Goal: Task Accomplishment & Management: Manage account settings

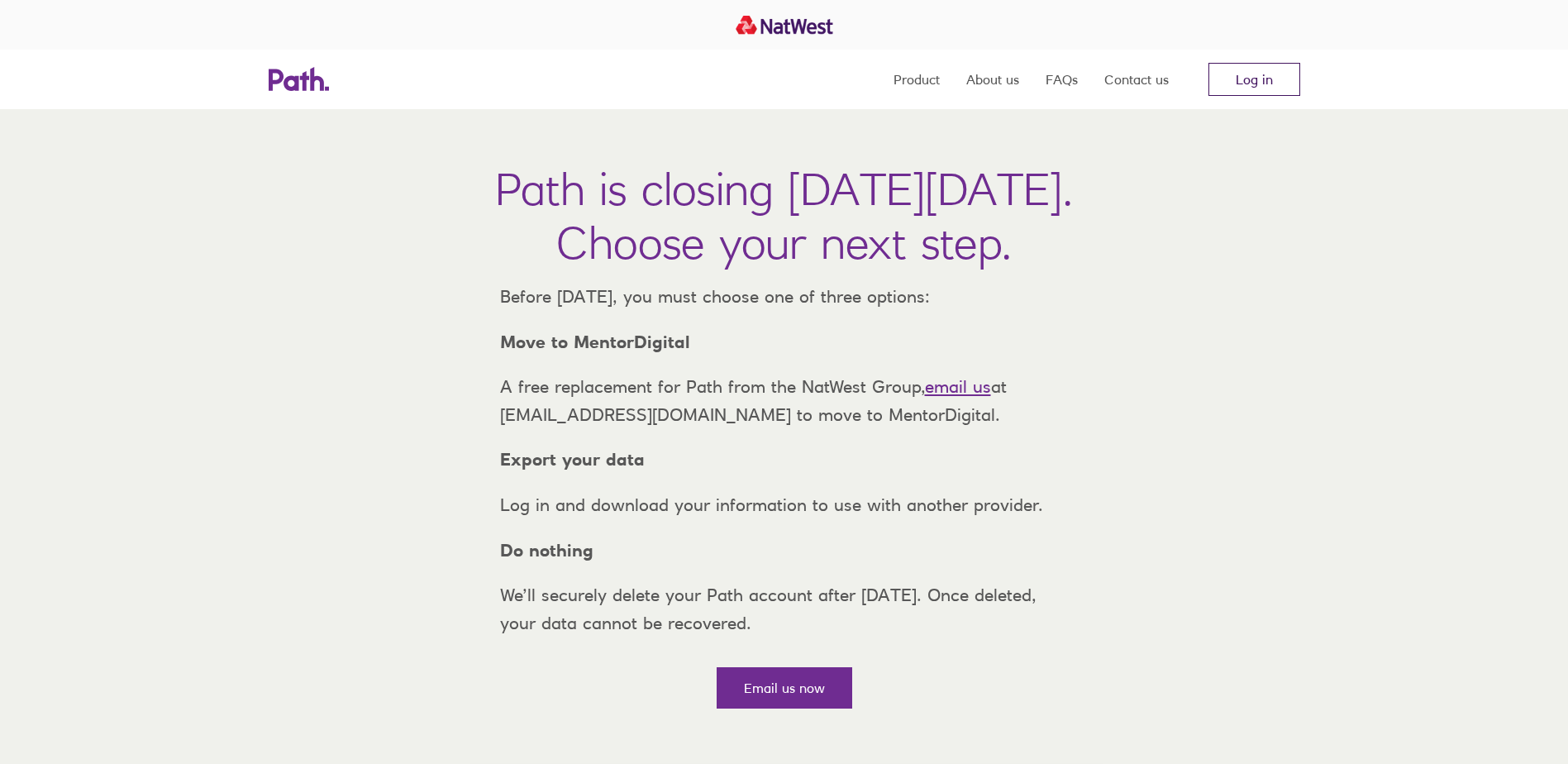
click at [1238, 74] on link "Log in" at bounding box center [1254, 79] width 92 height 33
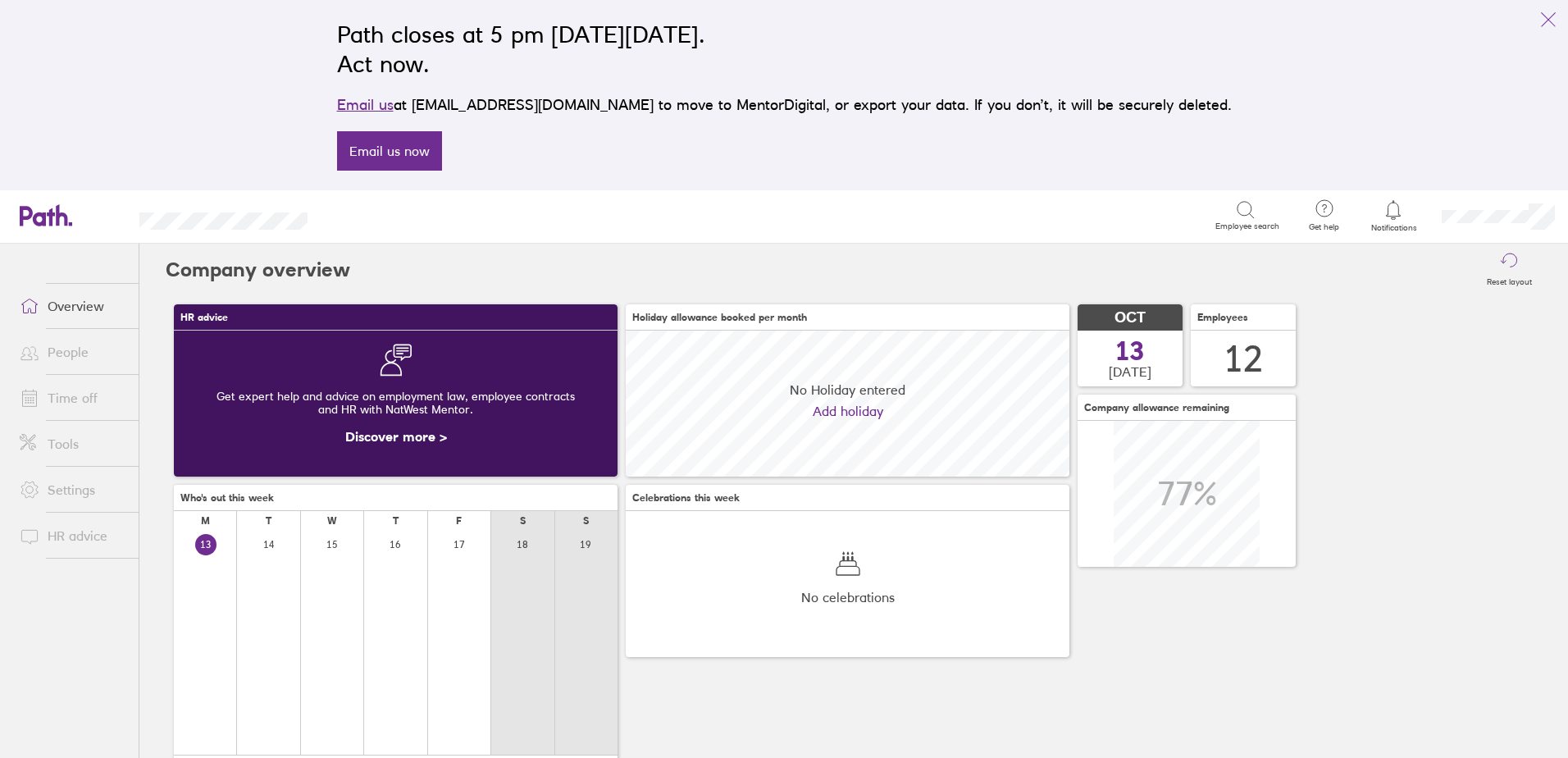
scroll to position [146, 444]
click at [1554, 15] on icon "link" at bounding box center [1549, 19] width 19 height 19
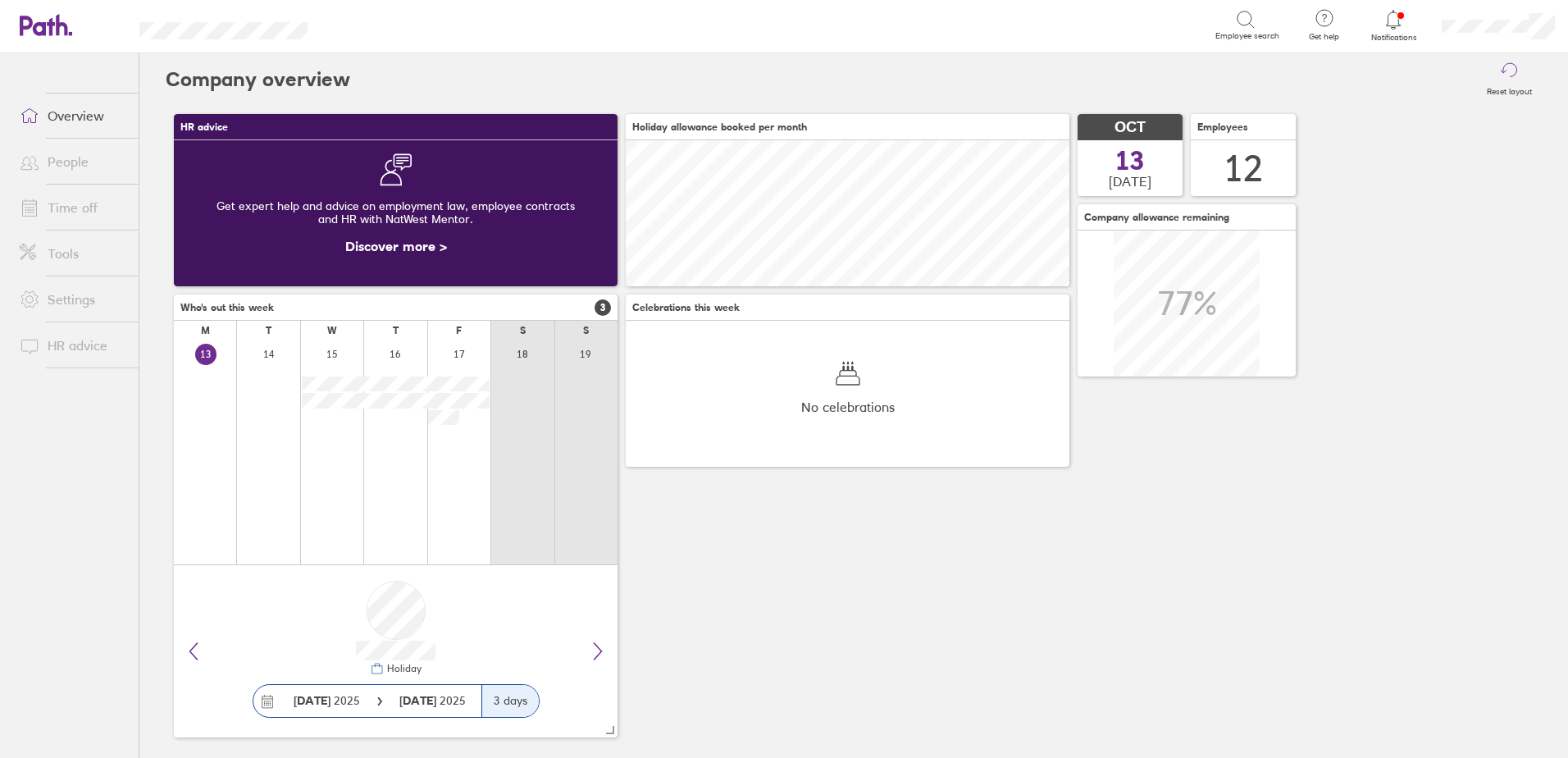
click at [80, 207] on link "Time off" at bounding box center [73, 208] width 132 height 33
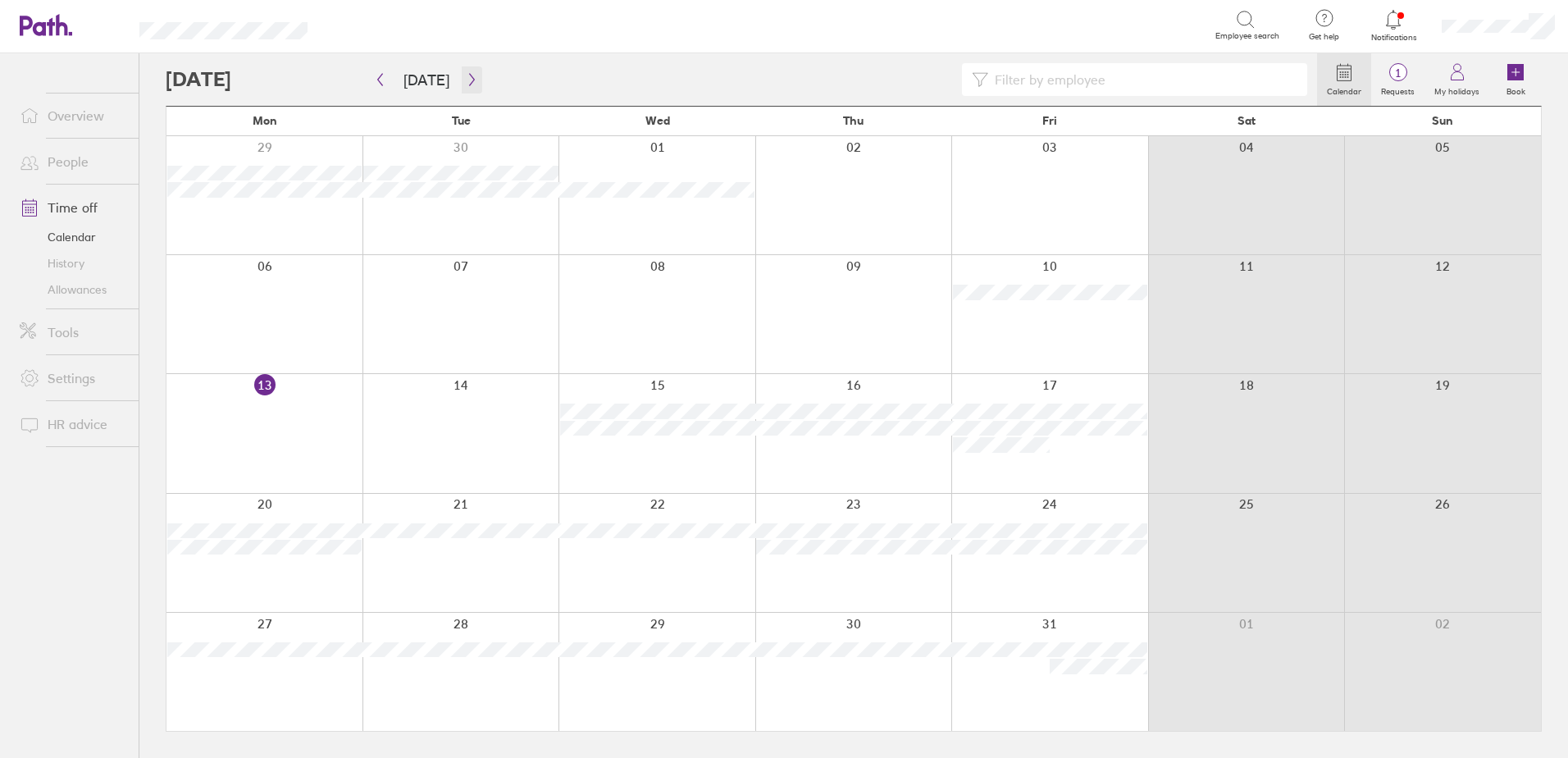
click at [468, 80] on icon "button" at bounding box center [472, 80] width 13 height 14
click at [262, 420] on div at bounding box center [264, 433] width 196 height 118
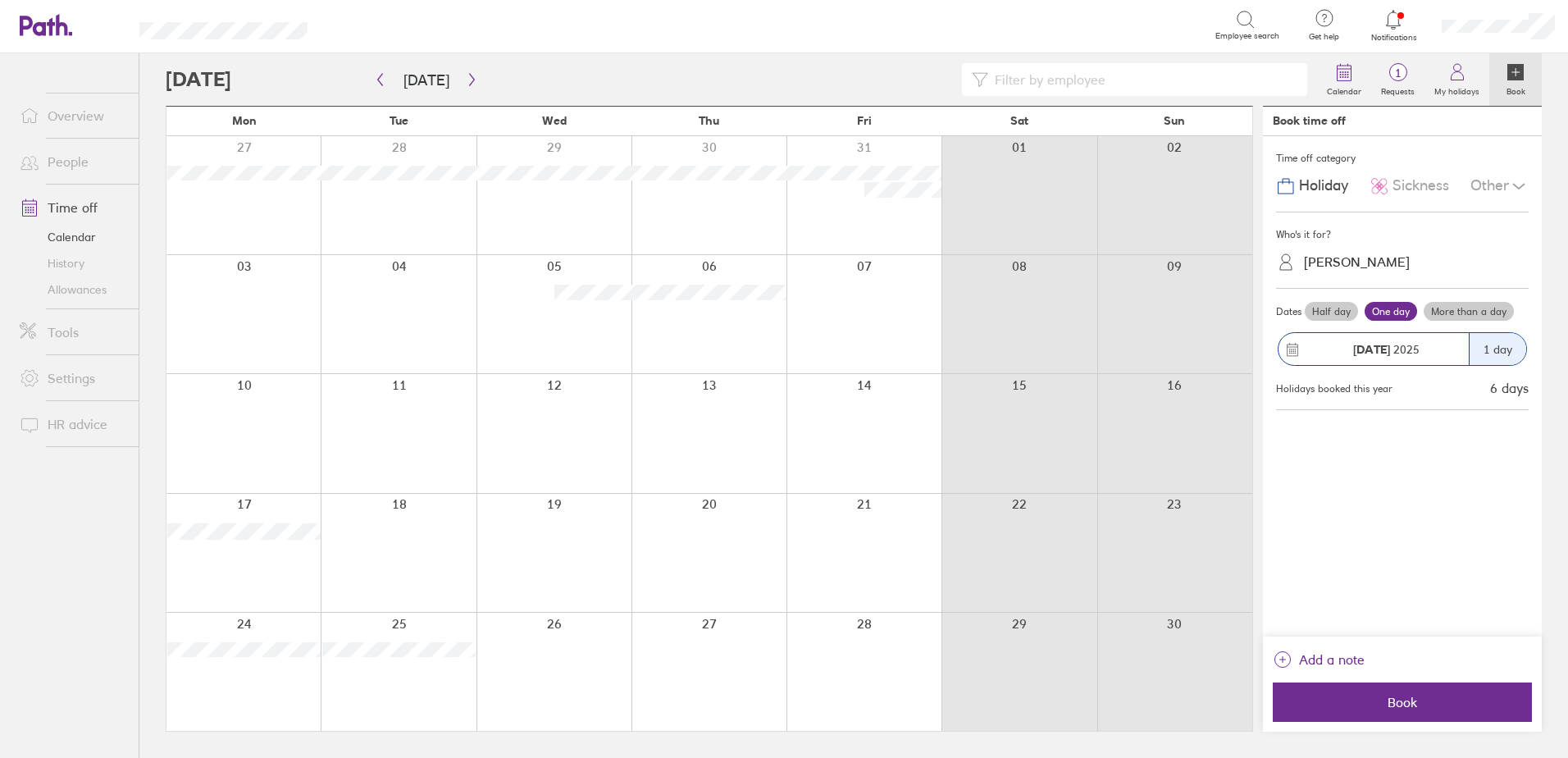
click at [1467, 306] on label "More than a day" at bounding box center [1468, 311] width 90 height 19
click at [0, 0] on input "More than a day" at bounding box center [0, 0] width 0 height 0
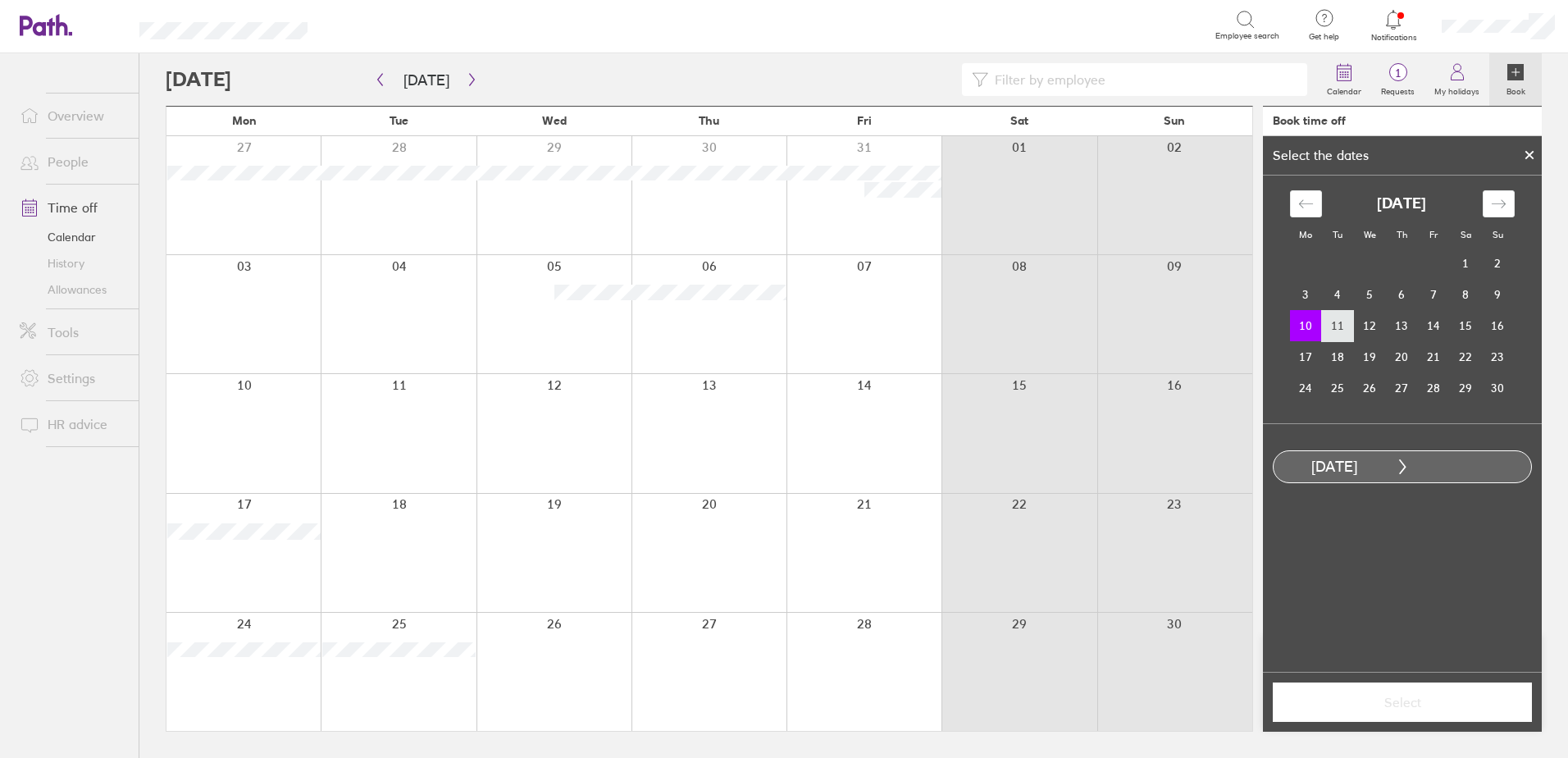
click at [1336, 332] on td "11" at bounding box center [1338, 326] width 32 height 31
click at [1387, 706] on span "Select" at bounding box center [1403, 702] width 236 height 15
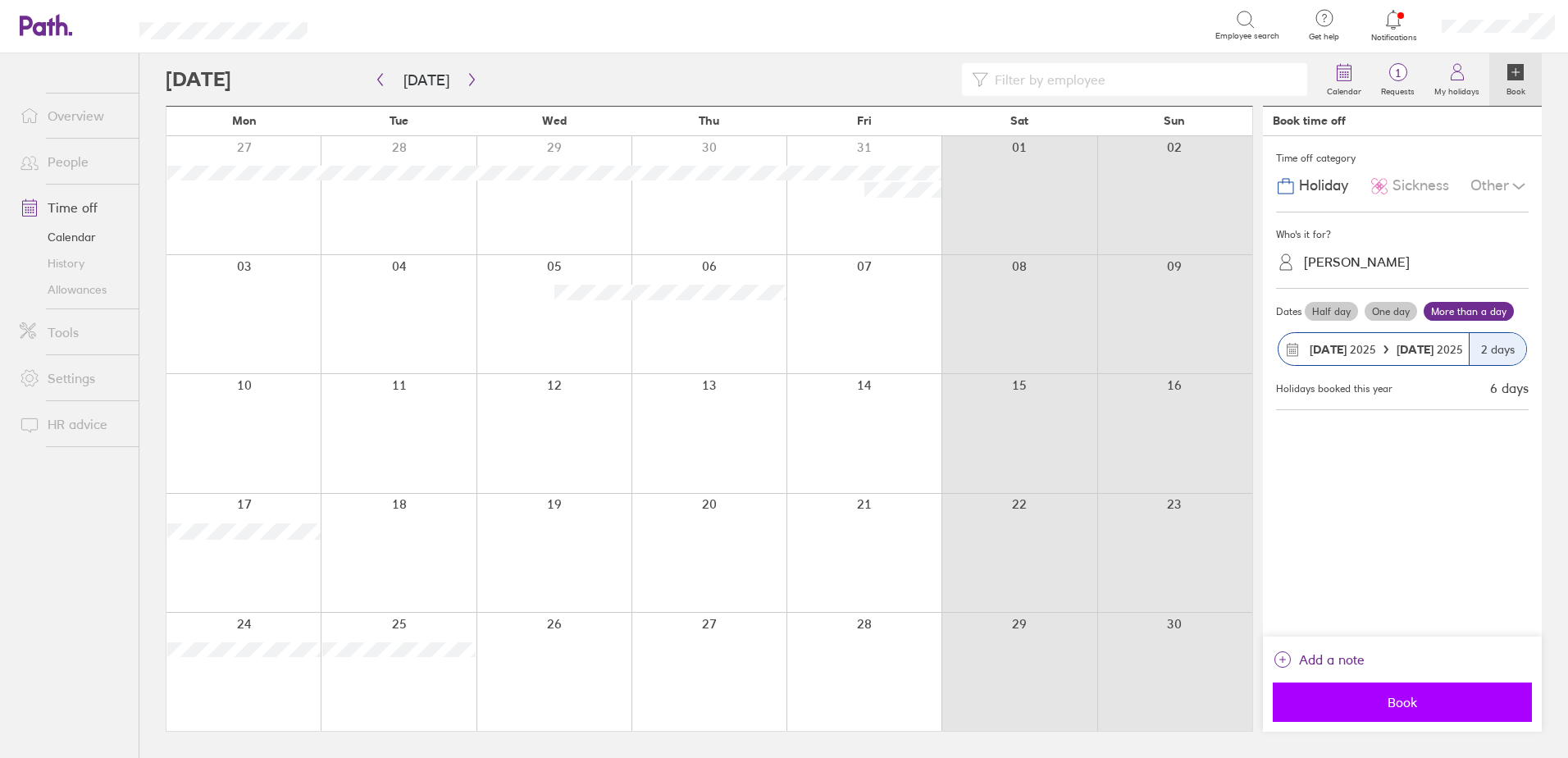
click at [1403, 699] on span "Book" at bounding box center [1403, 702] width 236 height 15
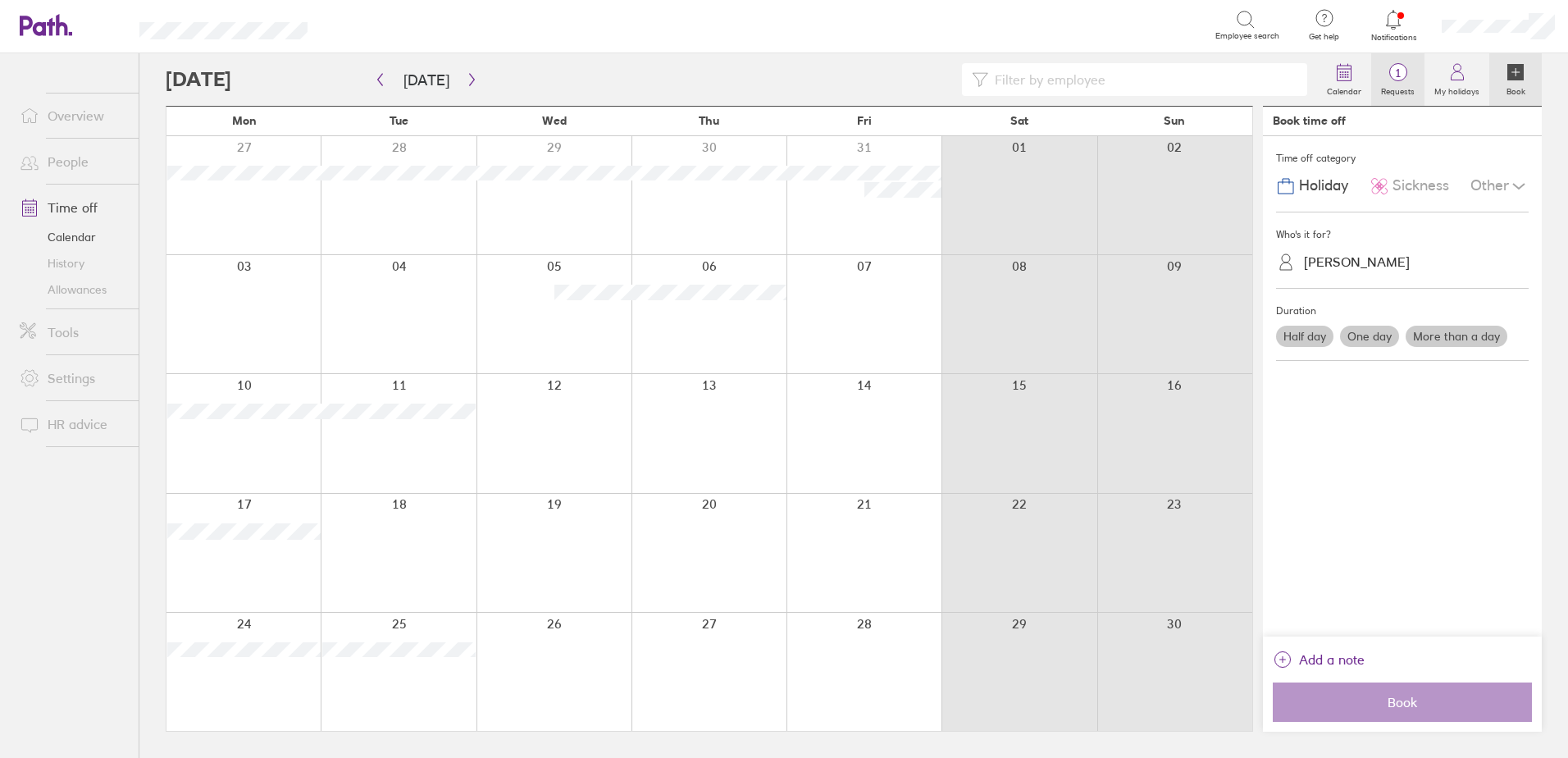
click at [1405, 79] on span "1" at bounding box center [1397, 73] width 53 height 14
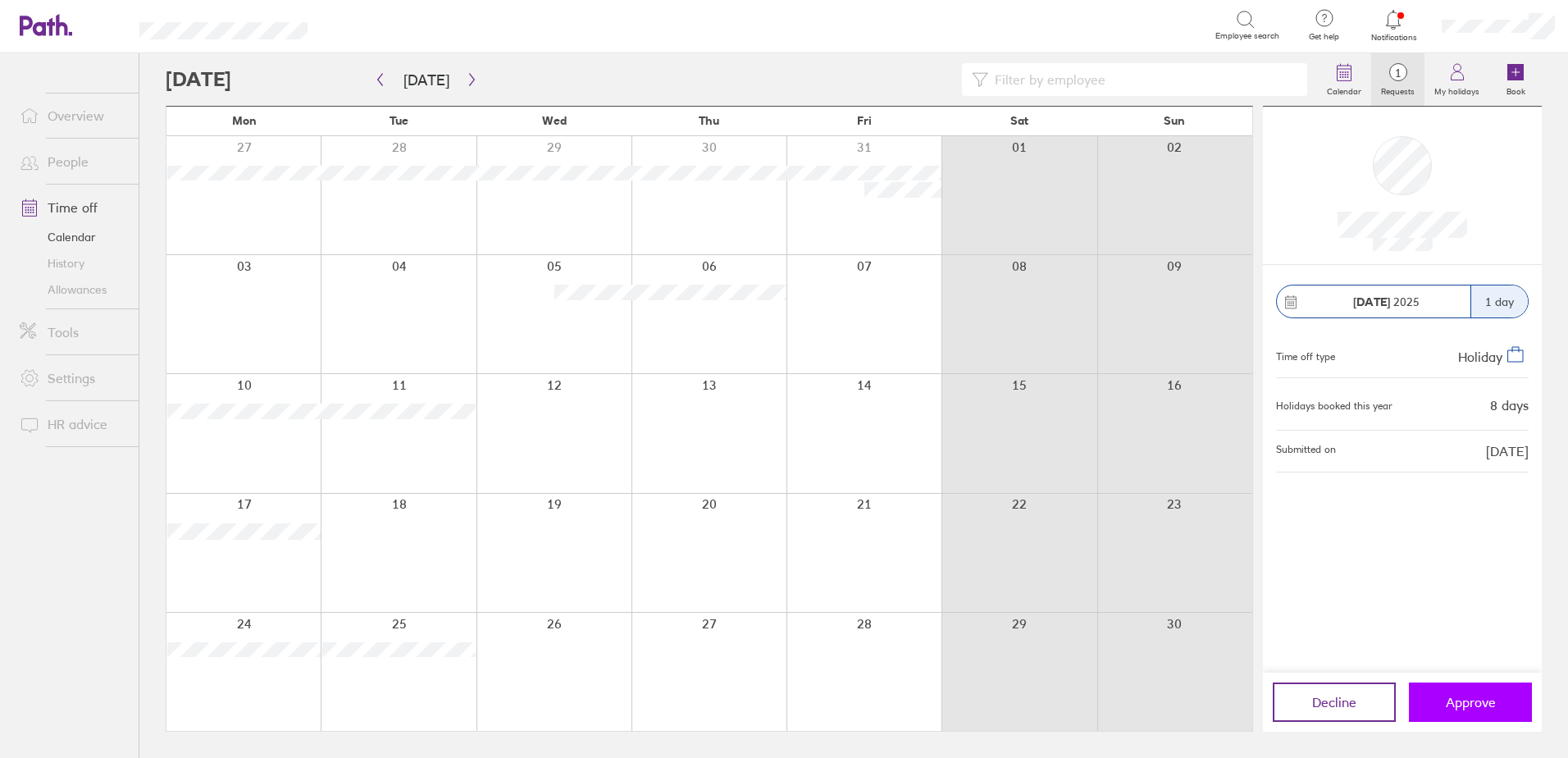
click at [1467, 695] on span "Approve" at bounding box center [1471, 702] width 50 height 15
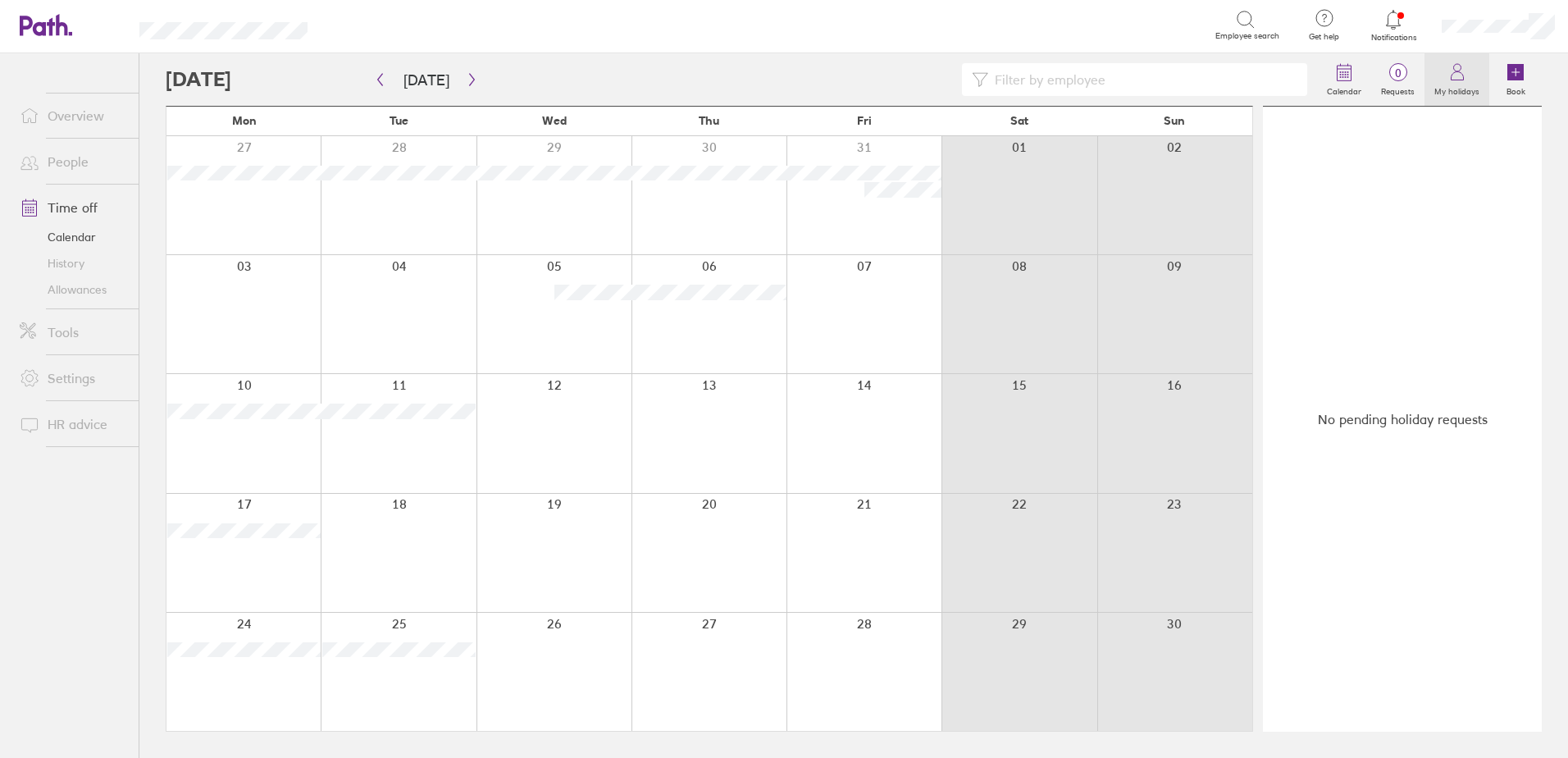
click at [1468, 78] on link "My holidays" at bounding box center [1457, 79] width 65 height 52
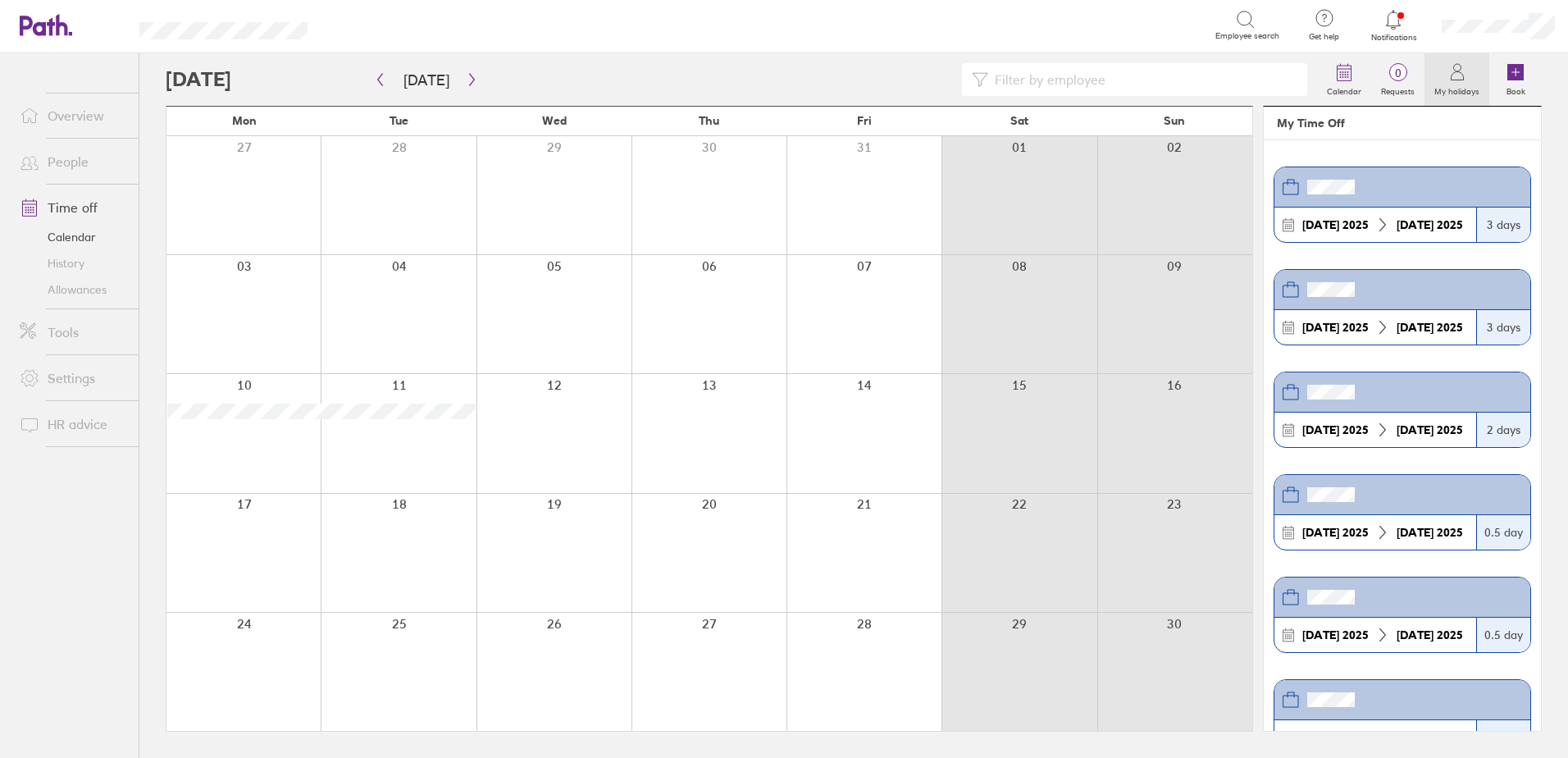
click at [72, 284] on link "Allowances" at bounding box center [73, 289] width 132 height 26
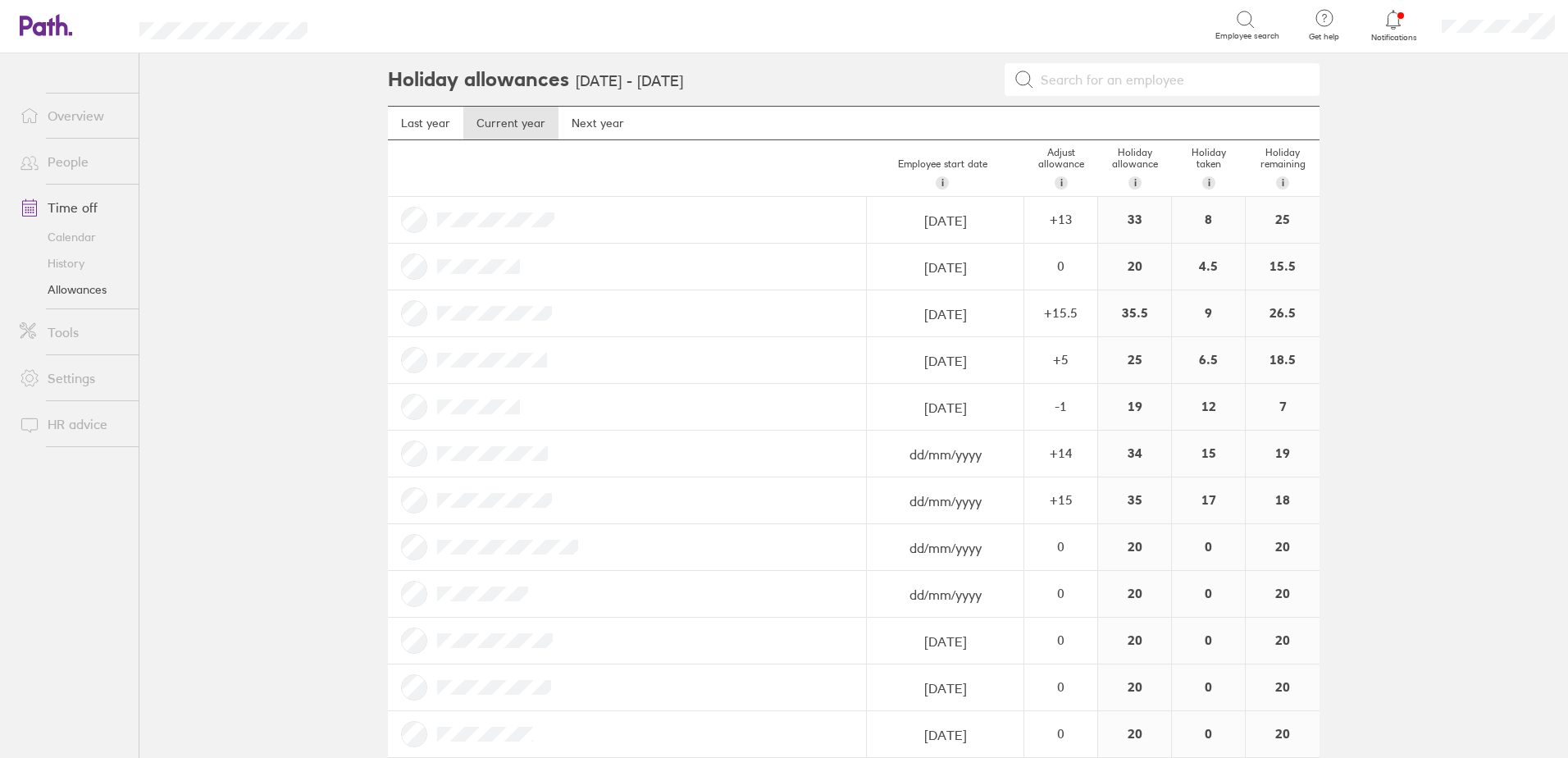
scroll to position [26, 0]
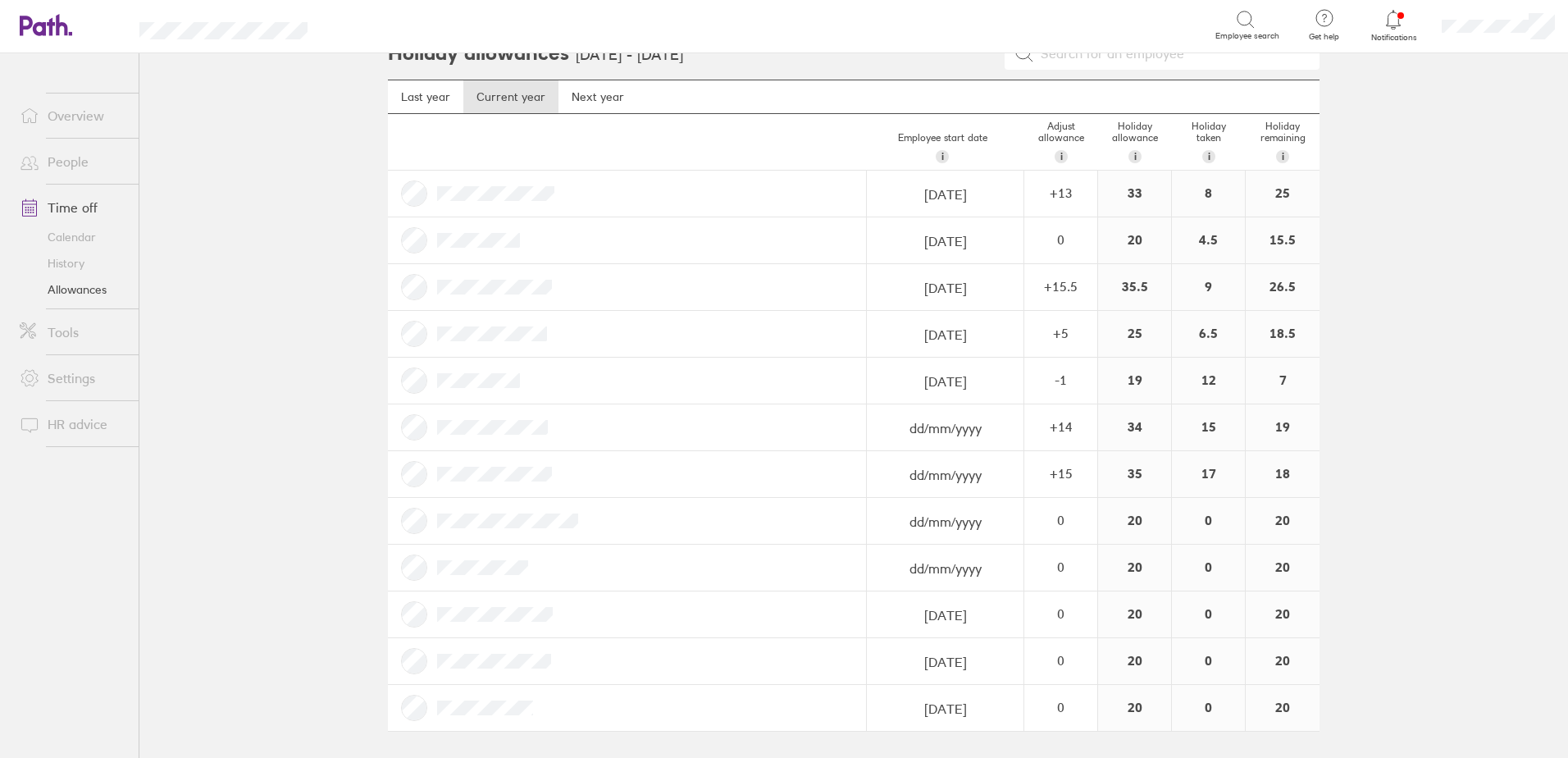
click at [67, 239] on link "Calendar" at bounding box center [73, 237] width 132 height 26
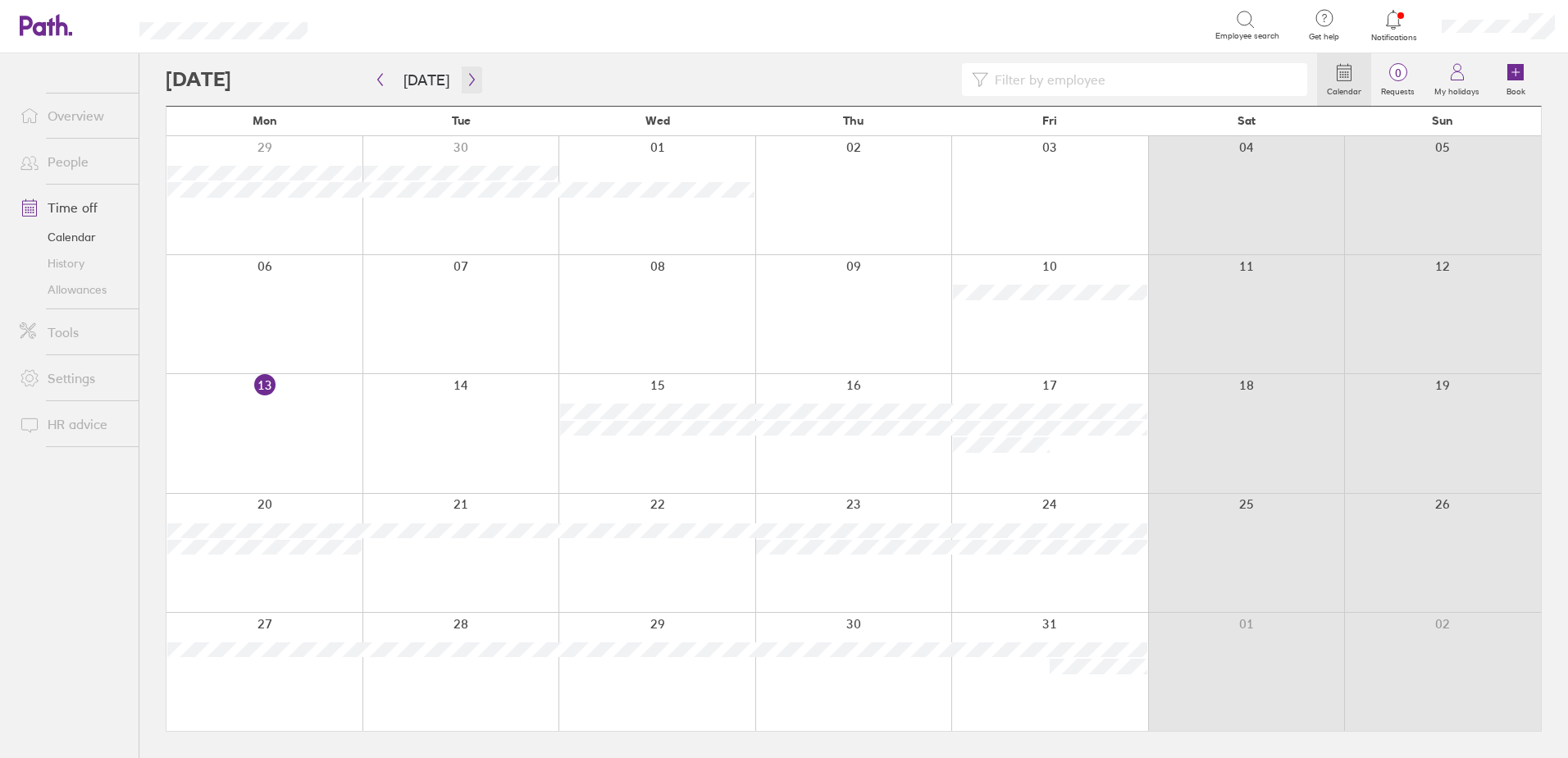
click at [469, 77] on icon "button" at bounding box center [471, 79] width 5 height 13
click at [469, 84] on icon "button" at bounding box center [472, 80] width 13 height 14
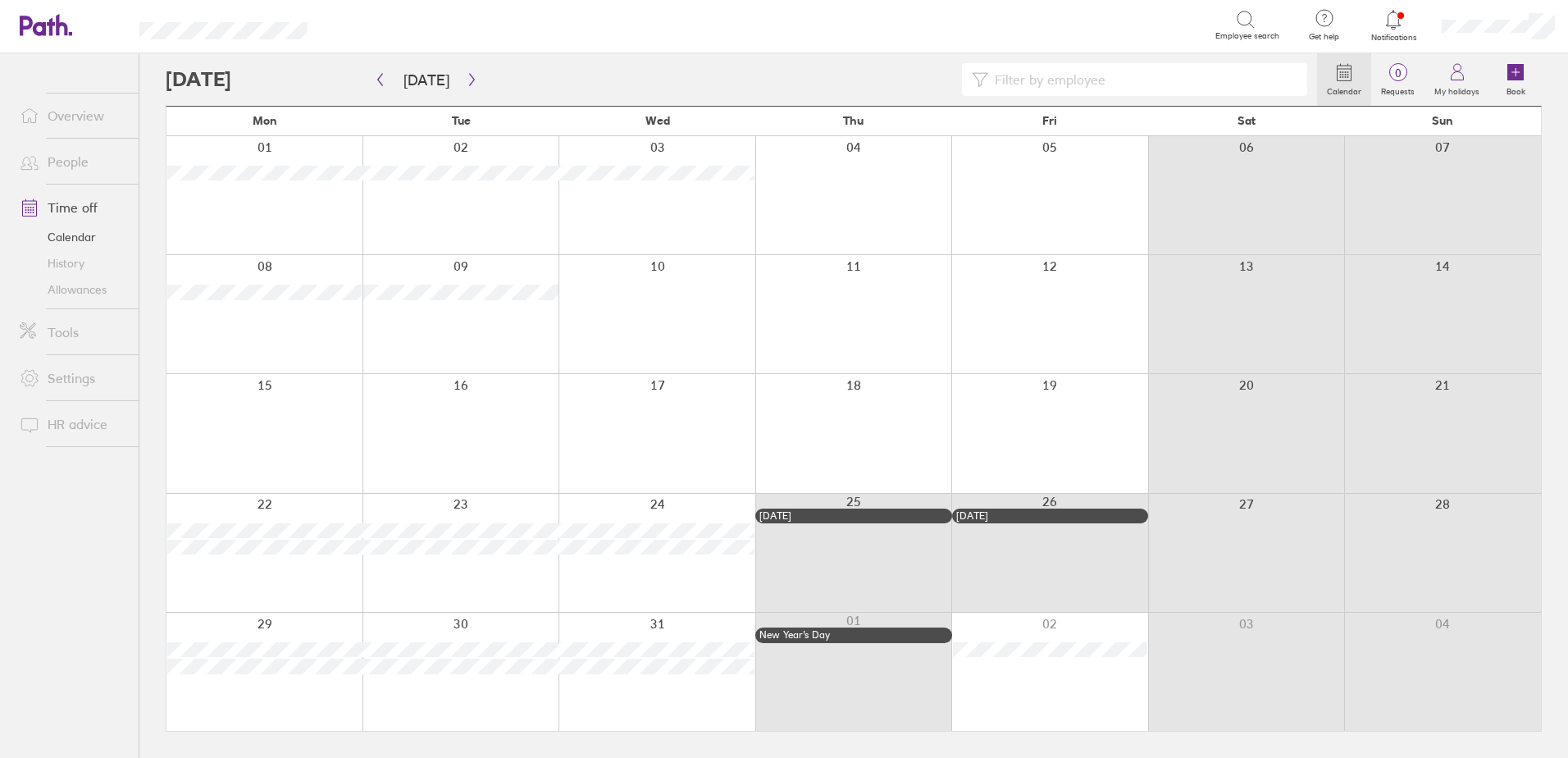
click at [287, 328] on div at bounding box center [264, 314] width 196 height 118
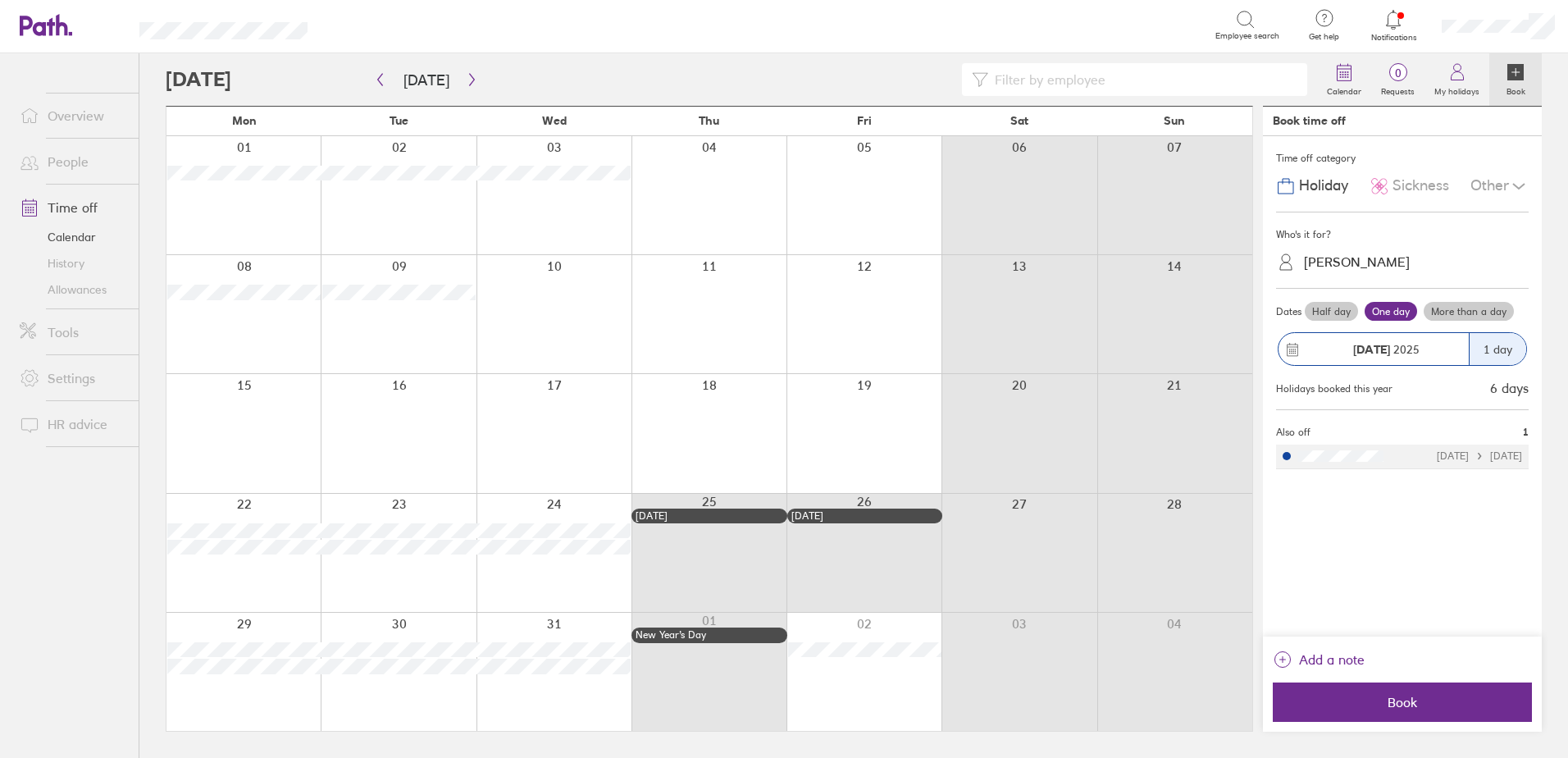
click at [1458, 317] on label "More than a day" at bounding box center [1468, 311] width 90 height 19
click at [0, 0] on input "More than a day" at bounding box center [0, 0] width 0 height 0
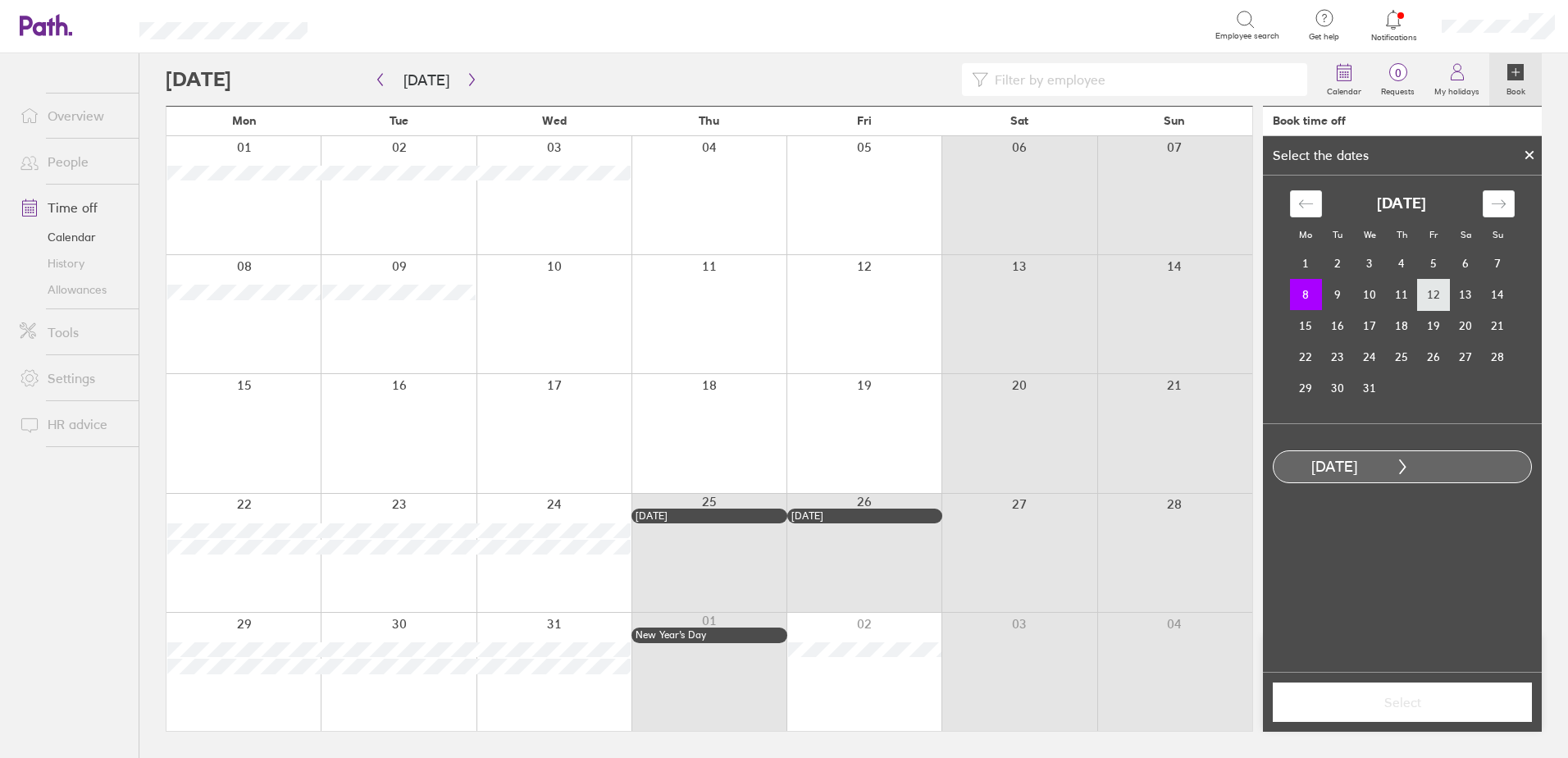
click at [1434, 296] on td "12" at bounding box center [1434, 294] width 32 height 31
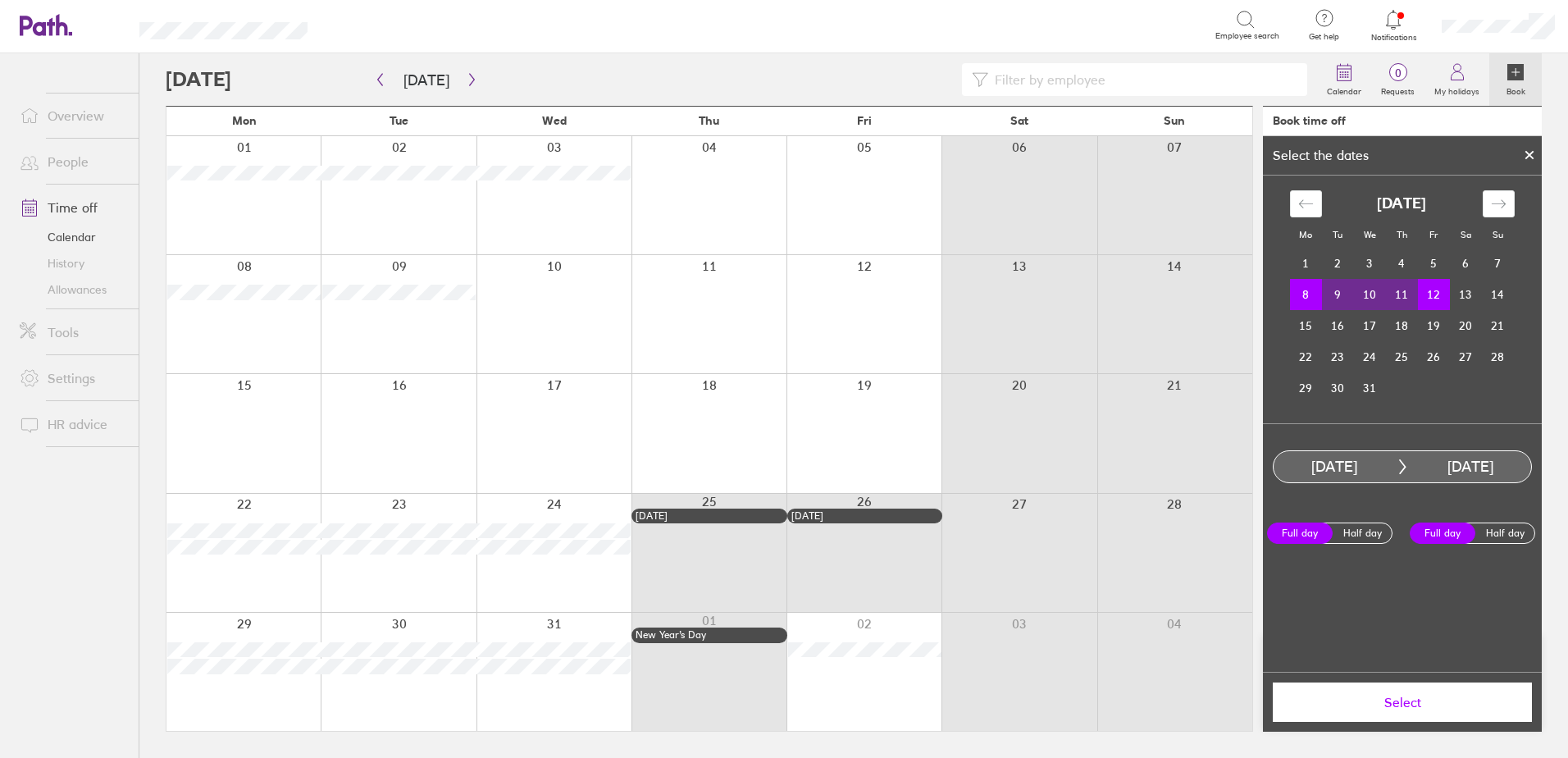
click at [1393, 700] on span "Select" at bounding box center [1403, 702] width 236 height 15
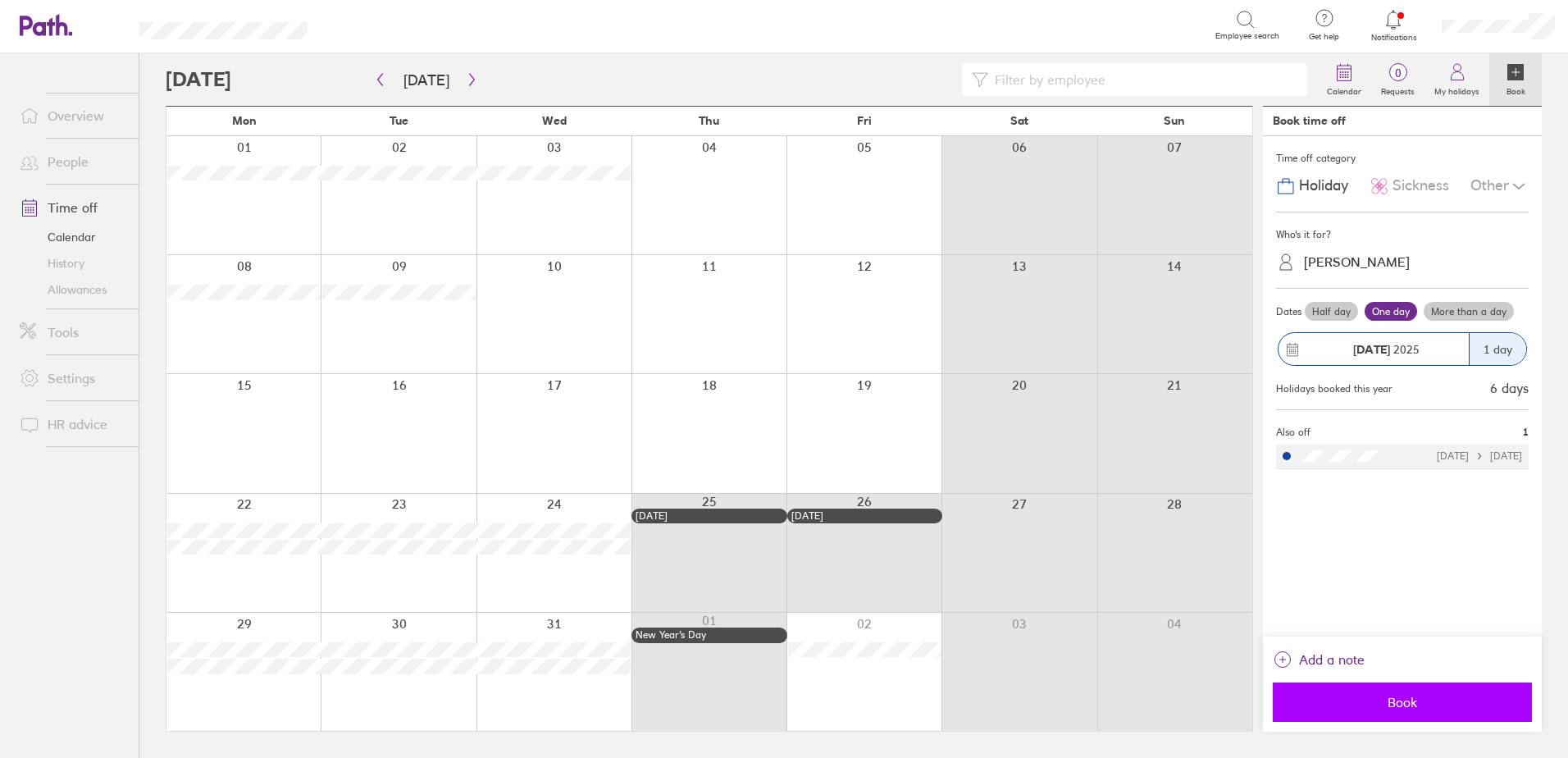
click at [1398, 690] on button "Book" at bounding box center [1403, 702] width 259 height 40
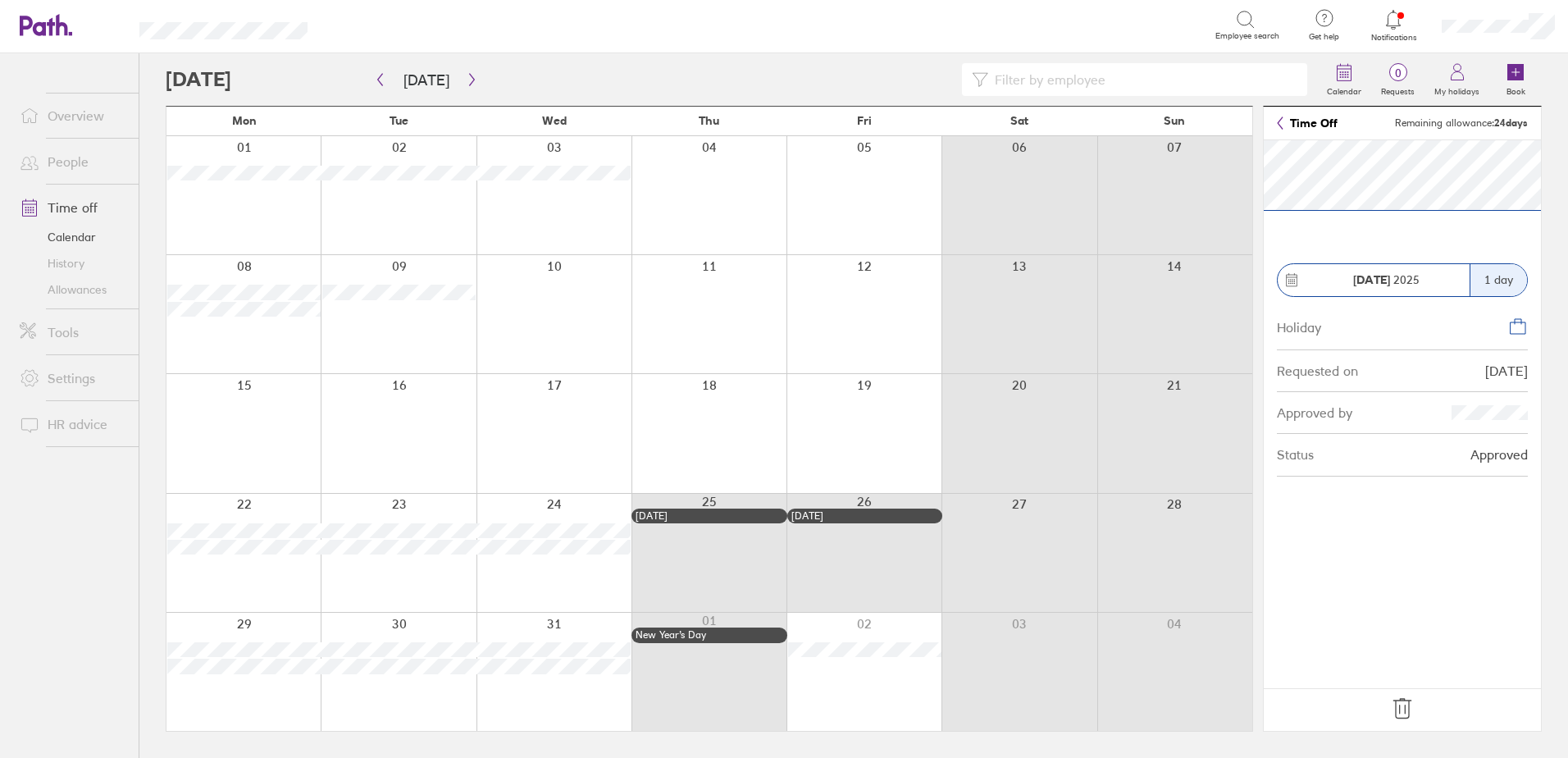
click at [387, 312] on div at bounding box center [398, 314] width 155 height 118
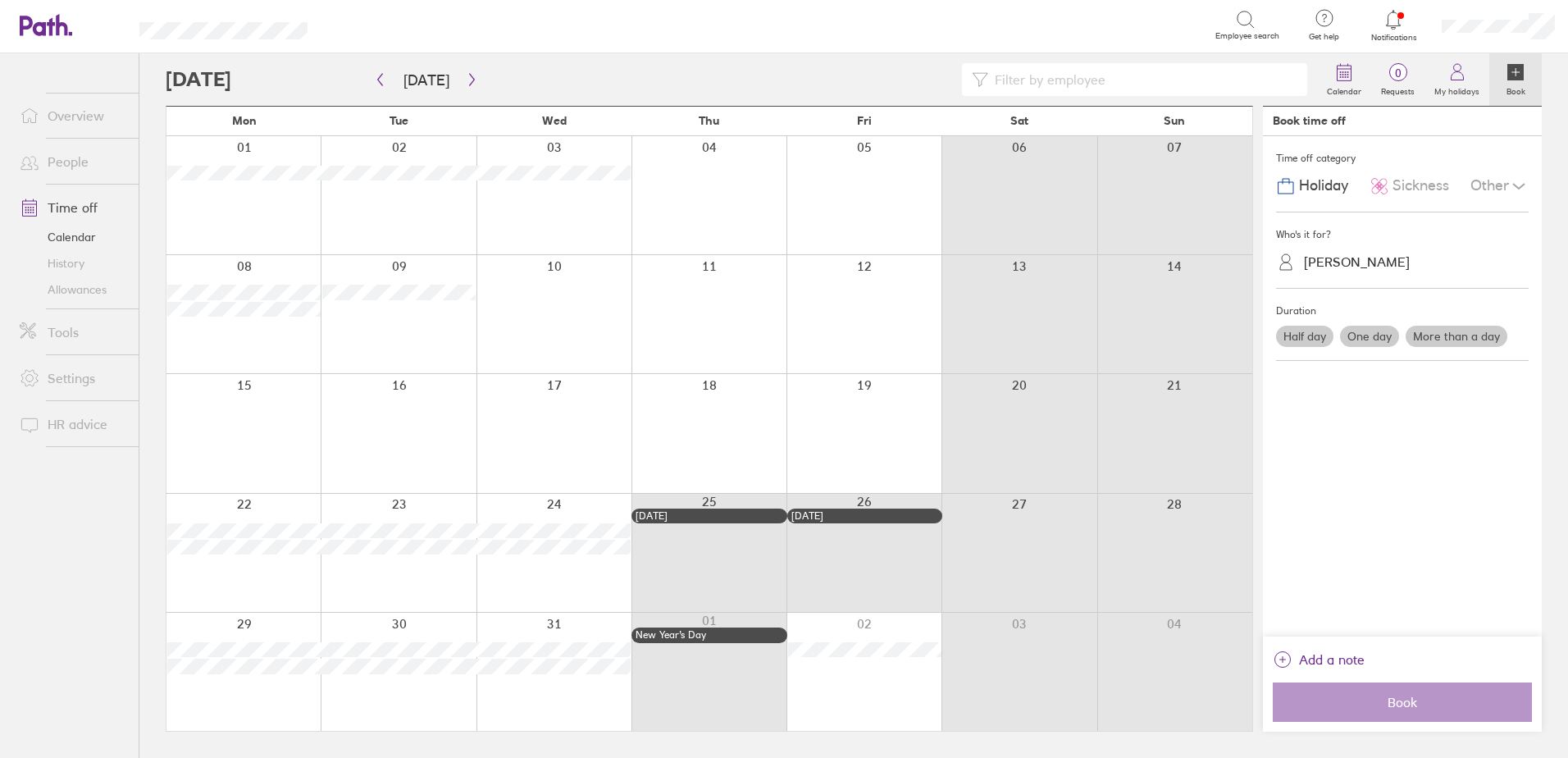
click at [1452, 334] on label "More than a day" at bounding box center [1456, 336] width 102 height 21
click at [0, 0] on input "More than a day" at bounding box center [0, 0] width 0 height 0
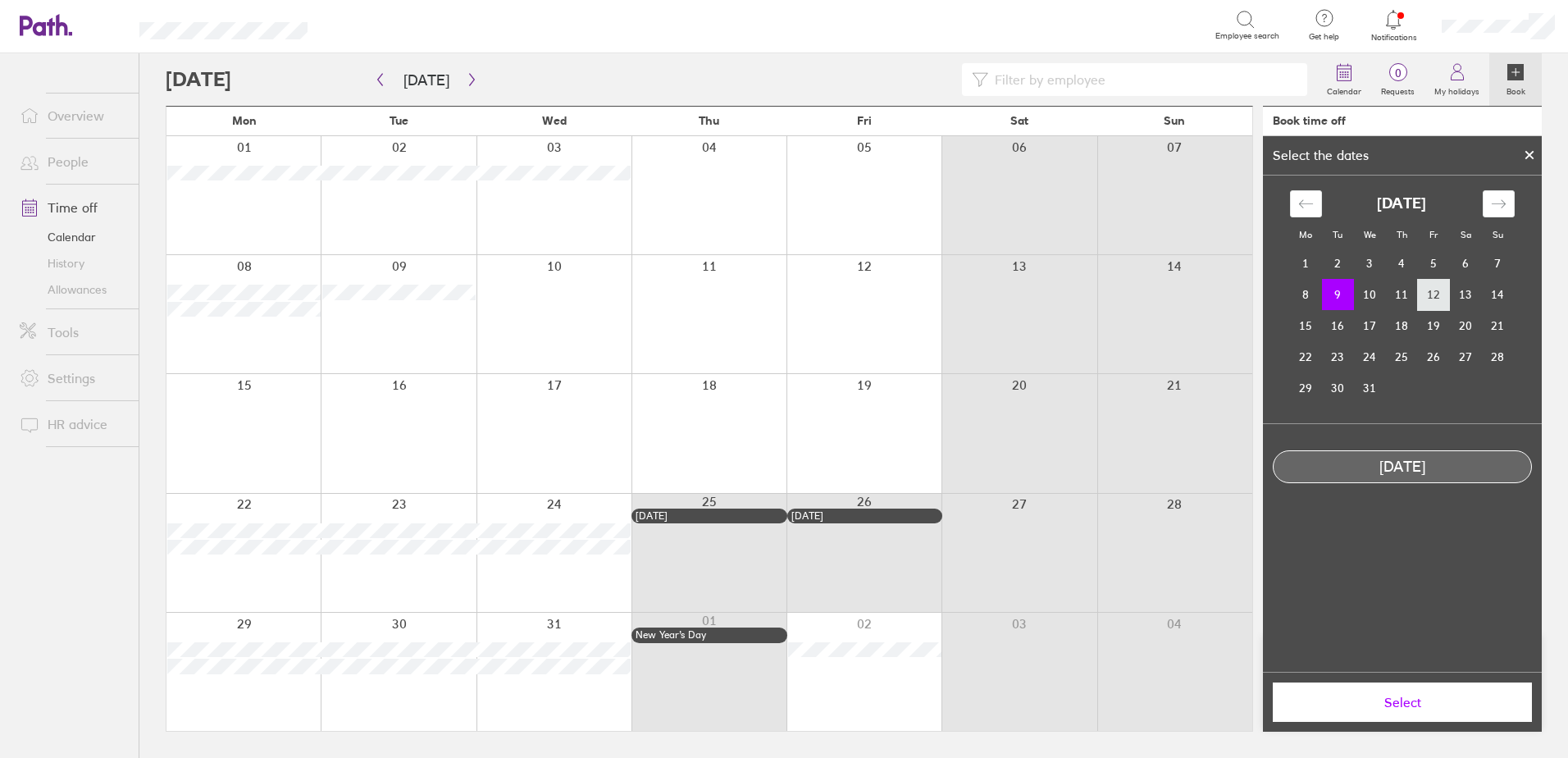
click at [1440, 296] on td "12" at bounding box center [1434, 294] width 32 height 31
click at [1345, 293] on td "9" at bounding box center [1338, 294] width 32 height 31
click at [1428, 299] on td "12" at bounding box center [1434, 294] width 32 height 31
click at [1331, 291] on td "9" at bounding box center [1338, 294] width 32 height 31
click at [1373, 297] on td "10" at bounding box center [1370, 294] width 32 height 31
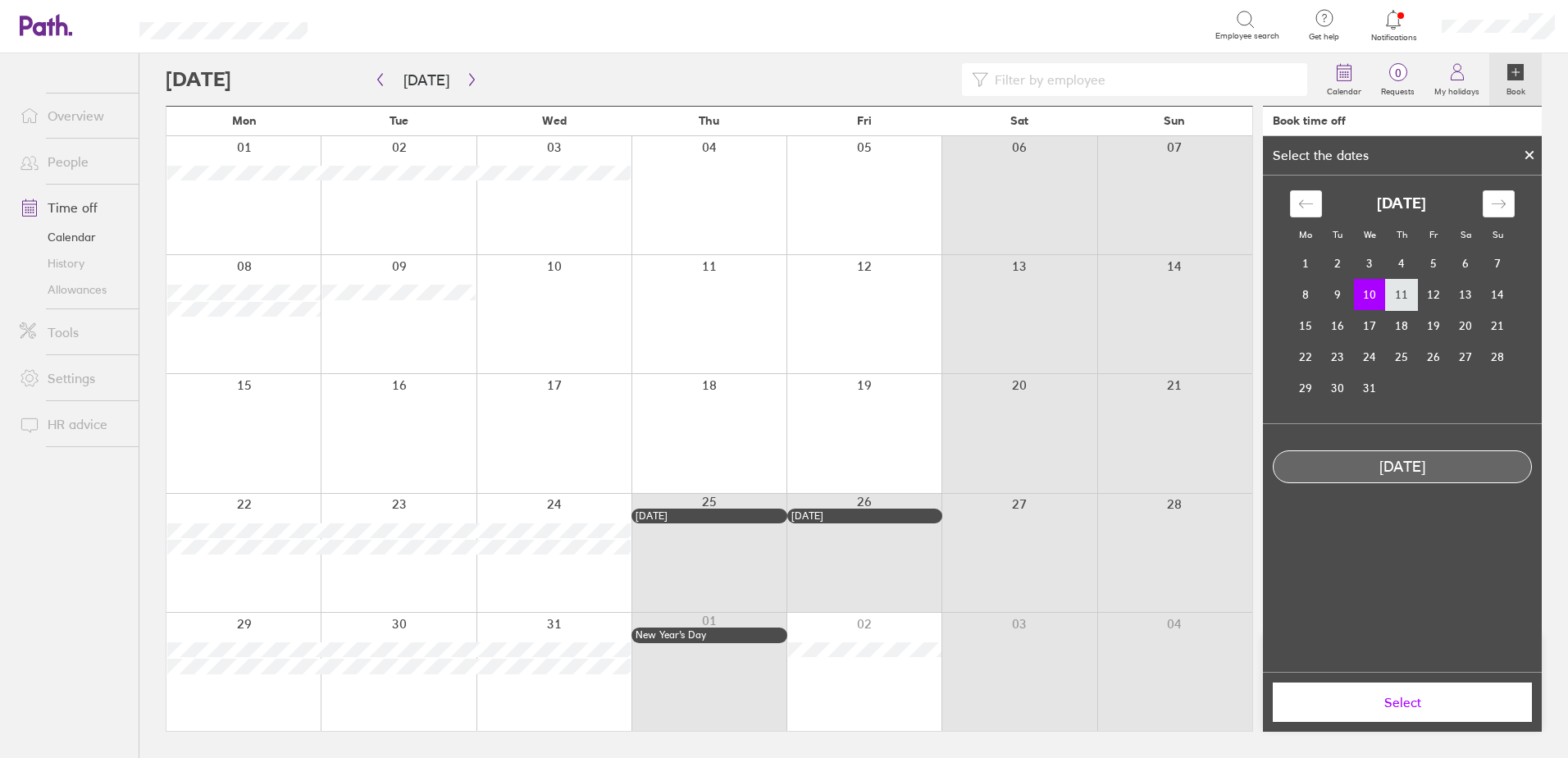
drag, startPoint x: 1341, startPoint y: 290, endPoint x: 1412, endPoint y: 294, distance: 71.1
click at [1413, 294] on tr "8 9 10 11 12 13 14" at bounding box center [1403, 294] width 224 height 31
drag, startPoint x: 1393, startPoint y: 291, endPoint x: 1355, endPoint y: 289, distance: 38.1
click at [1355, 289] on tr "8 9 10 11 12 13 14" at bounding box center [1403, 294] width 224 height 31
click at [1524, 155] on icon at bounding box center [1529, 155] width 12 height 10
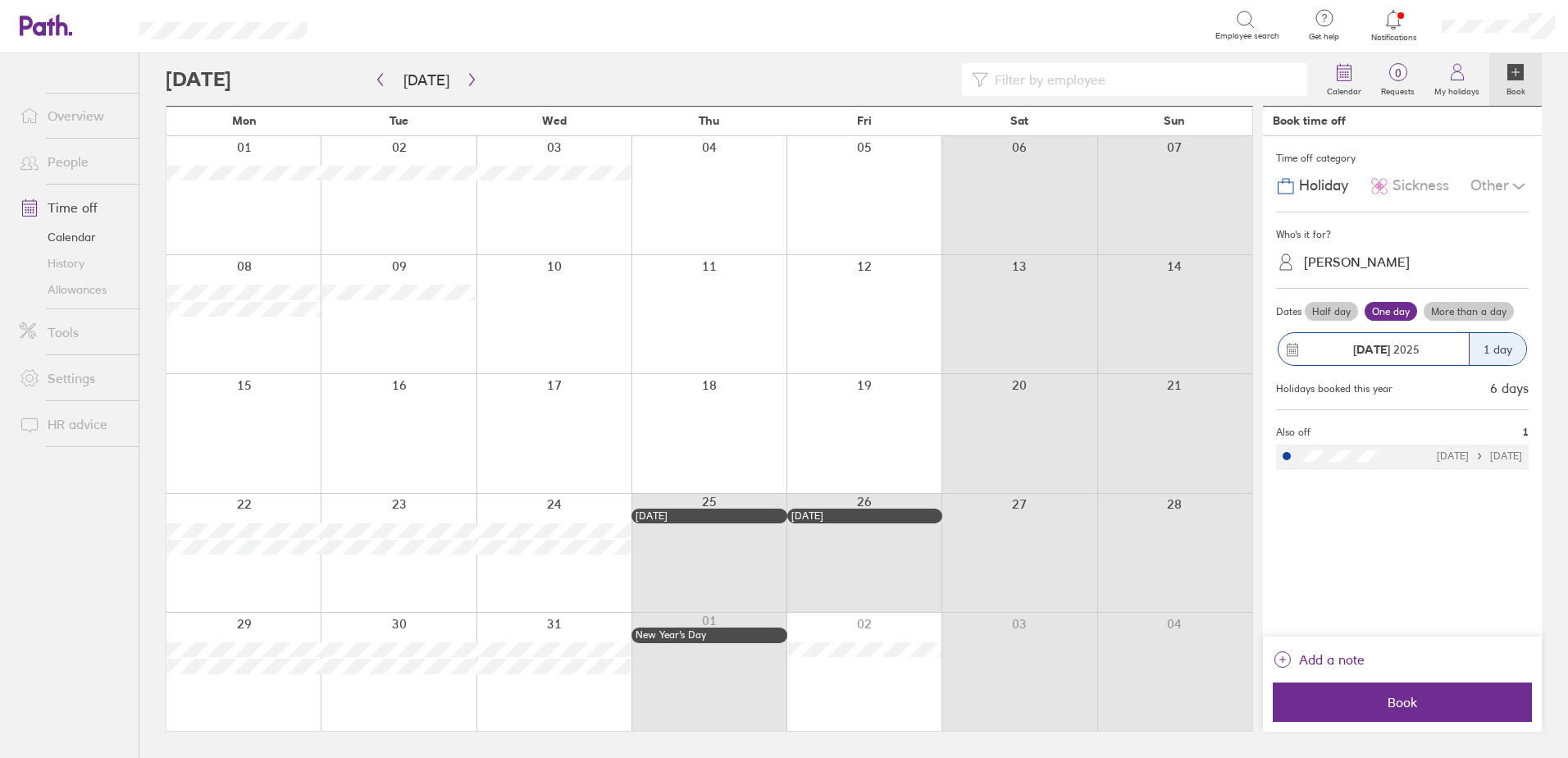
click at [1460, 316] on label "More than a day" at bounding box center [1468, 311] width 90 height 19
click at [0, 0] on input "More than a day" at bounding box center [0, 0] width 0 height 0
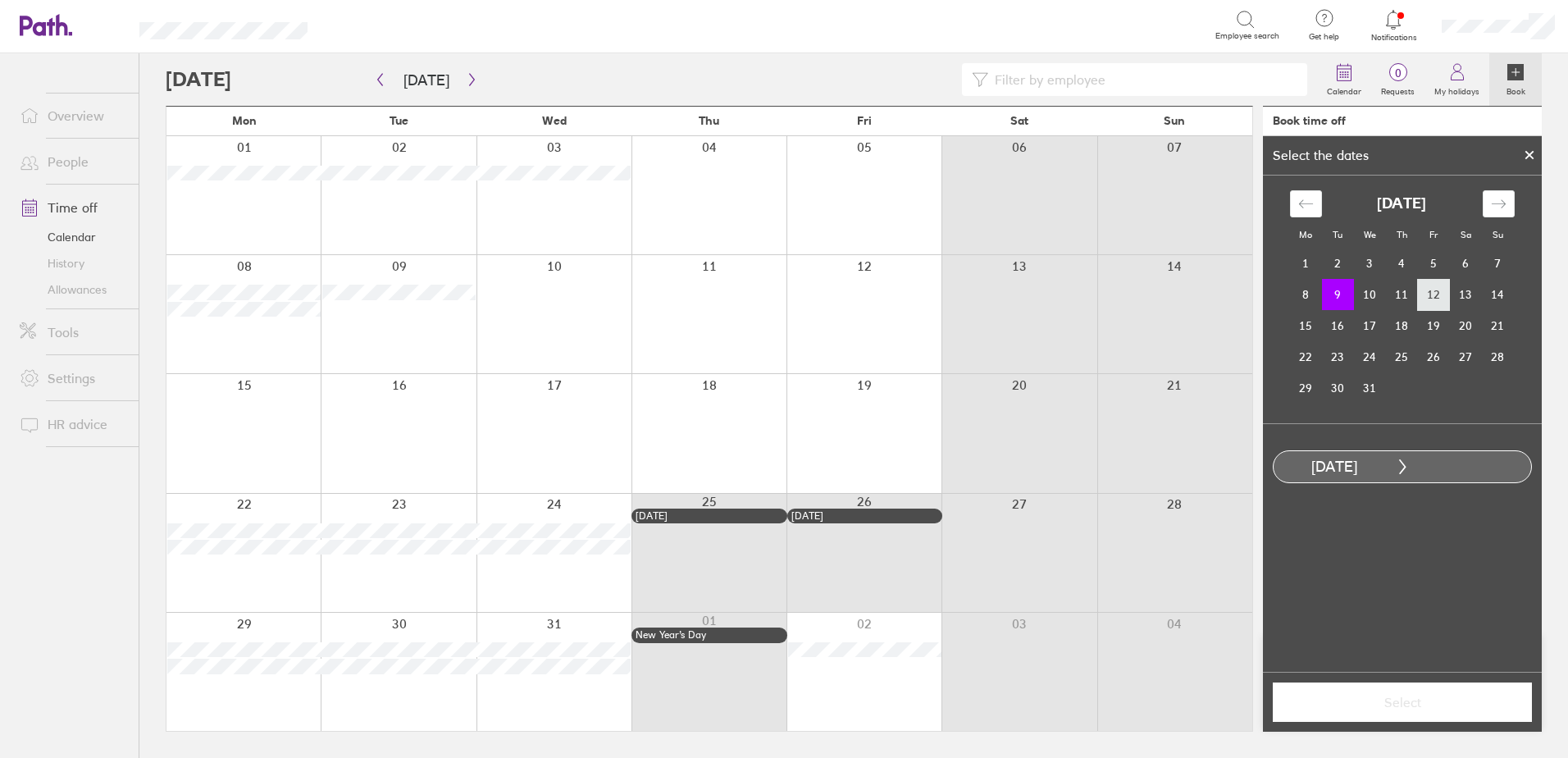
drag, startPoint x: 1345, startPoint y: 289, endPoint x: 1427, endPoint y: 292, distance: 82.1
click at [1427, 292] on tr "8 9 10 11 12 13 14" at bounding box center [1403, 294] width 224 height 31
click at [1435, 295] on td "12" at bounding box center [1434, 294] width 32 height 31
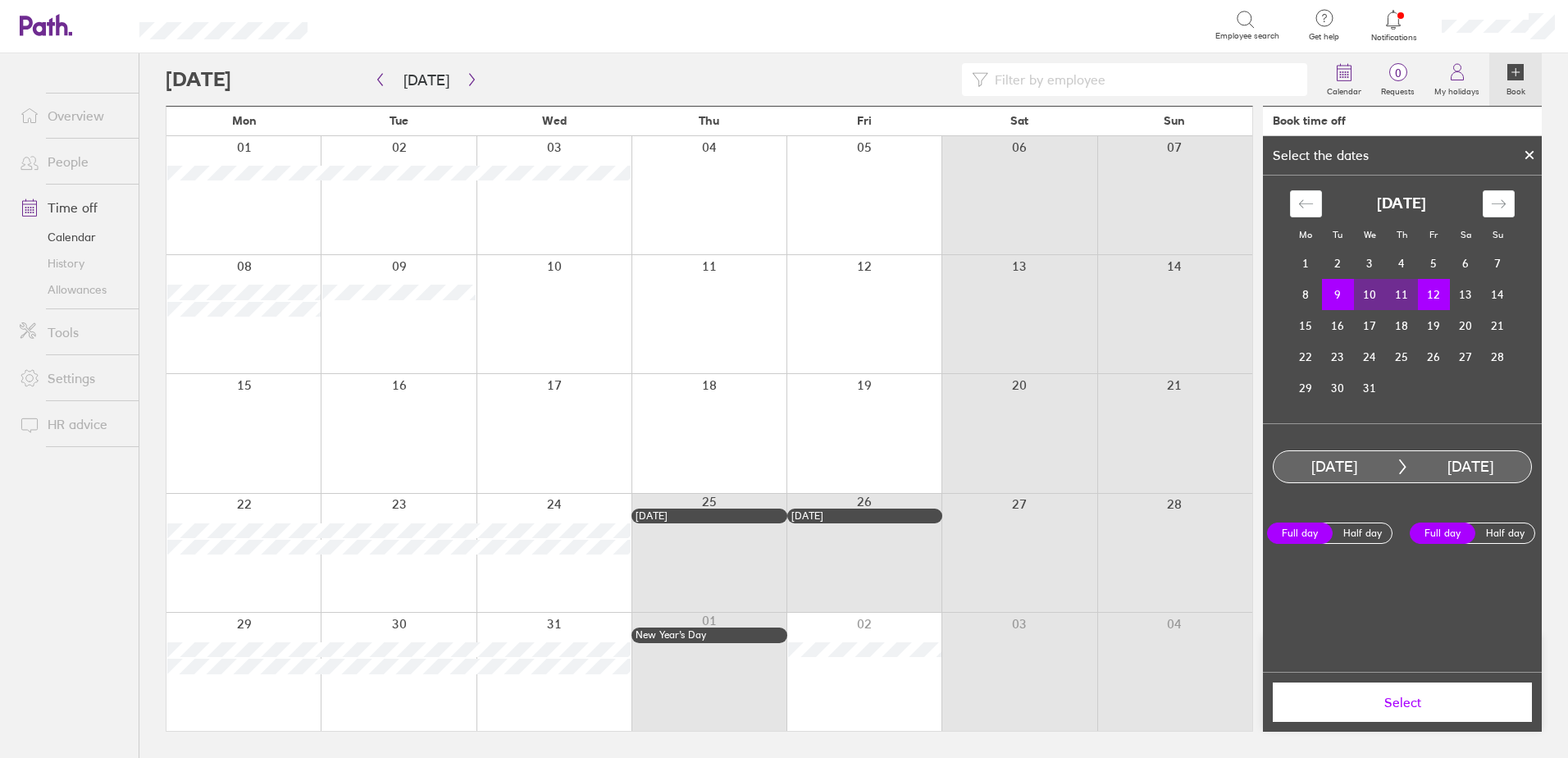
click at [1383, 706] on span "Select" at bounding box center [1403, 702] width 236 height 15
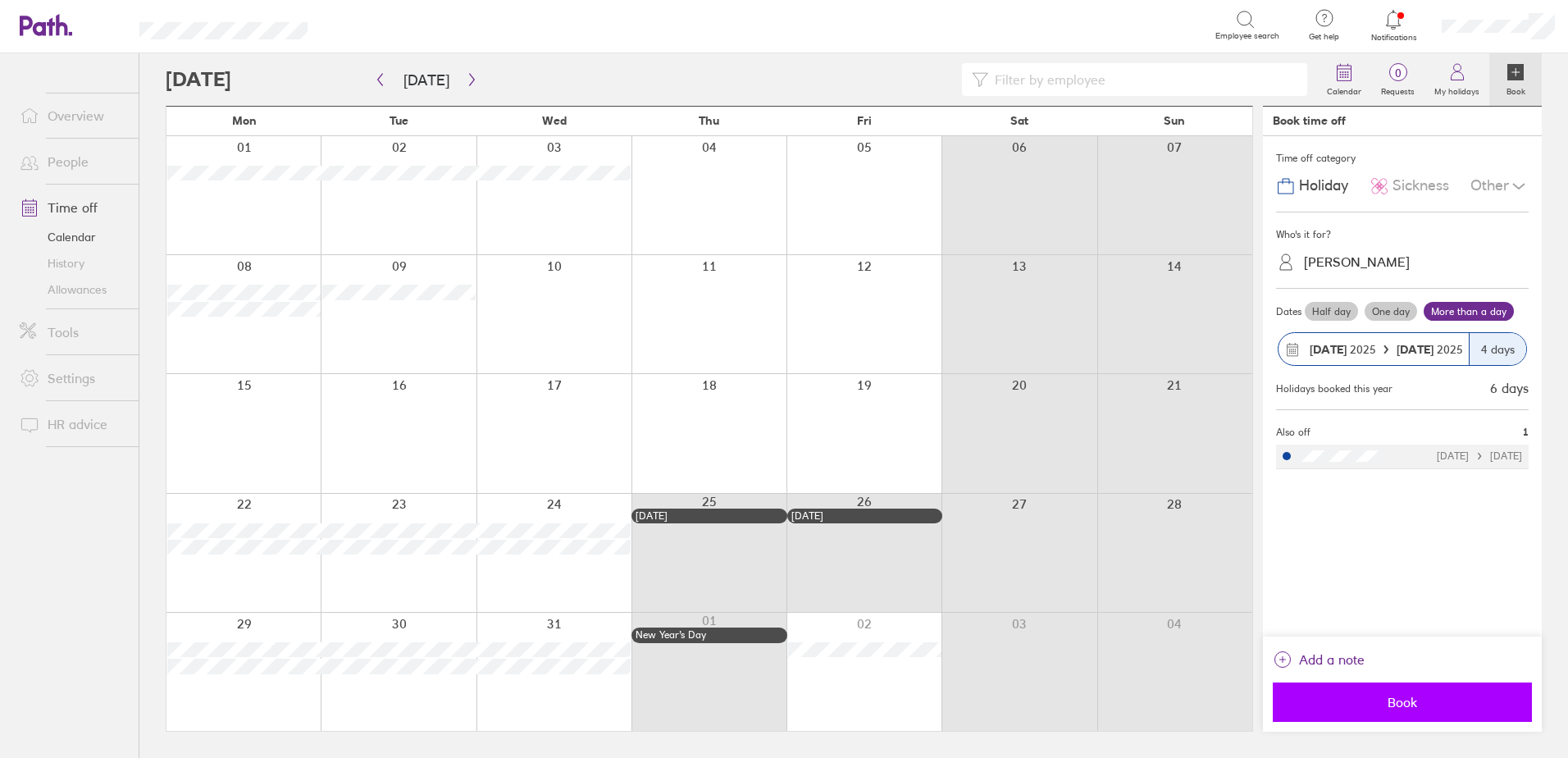
click at [1388, 690] on button "Book" at bounding box center [1403, 702] width 259 height 40
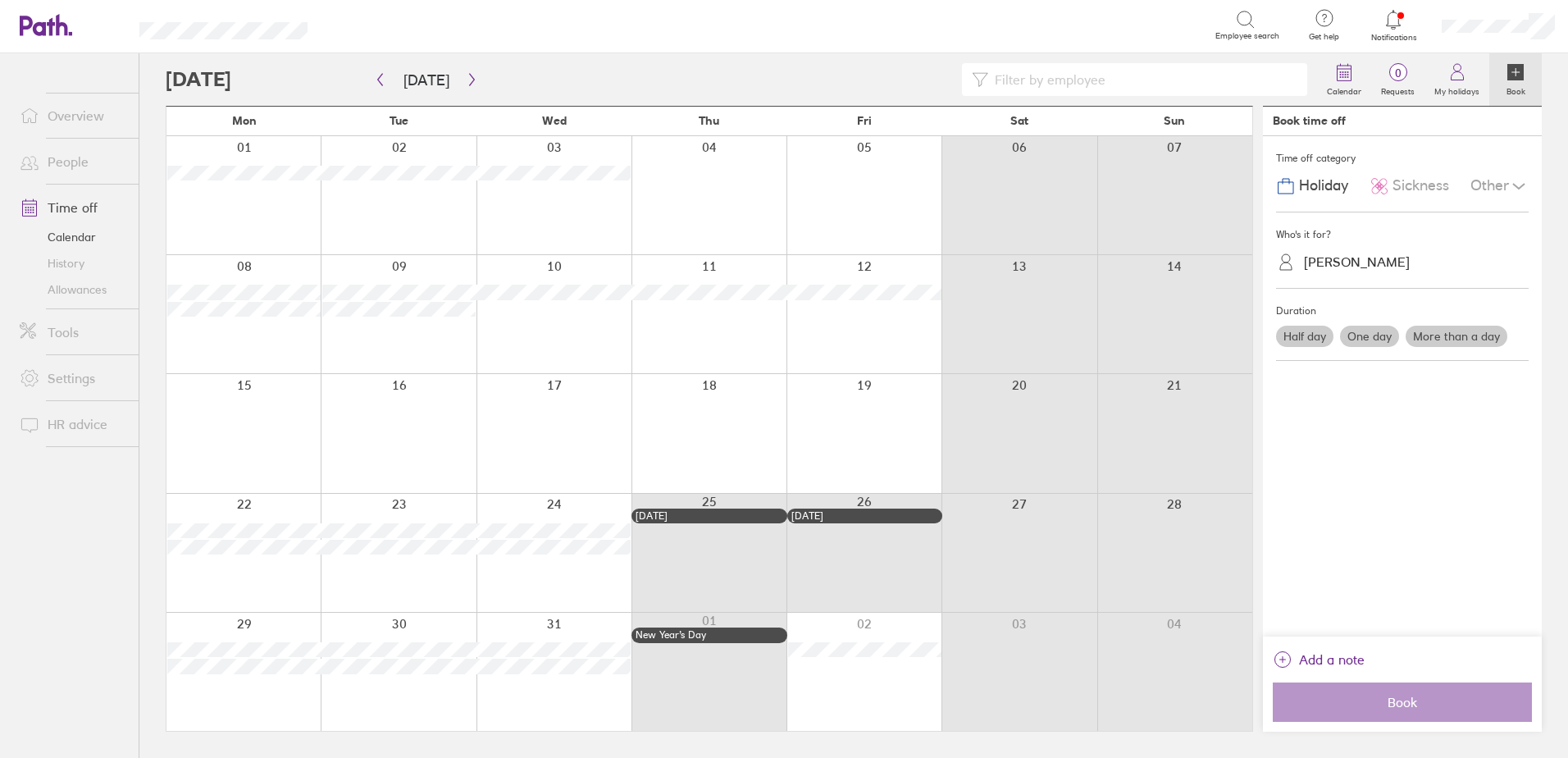
click at [63, 289] on link "Allowances" at bounding box center [73, 289] width 132 height 26
